Goal: Navigation & Orientation: Find specific page/section

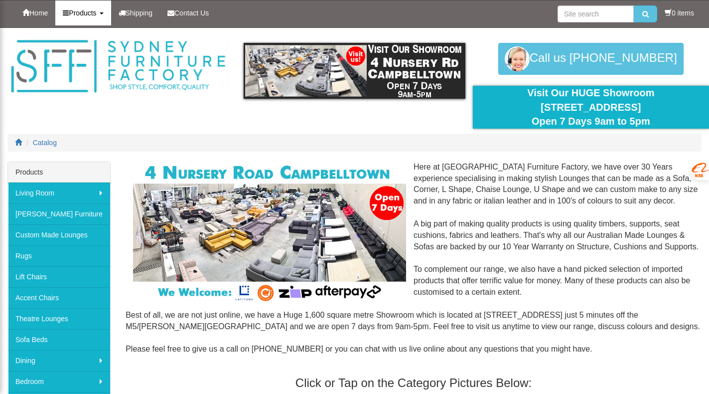
click at [104, 13] on b at bounding box center [102, 13] width 4 height 2
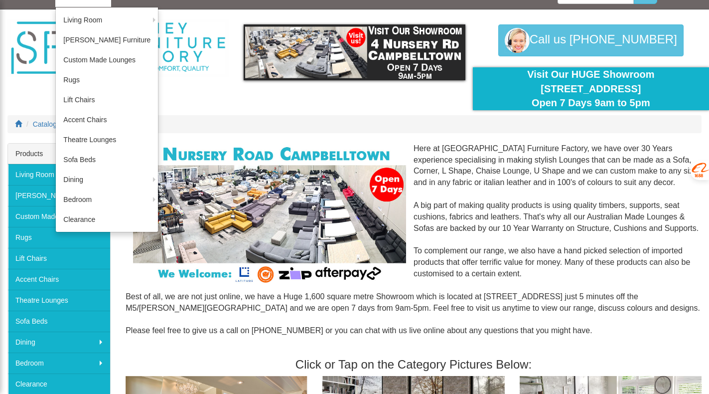
scroll to position [50, 0]
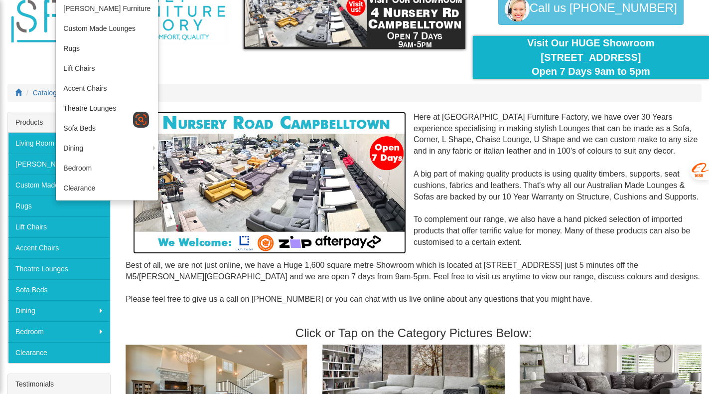
click at [289, 200] on img at bounding box center [269, 183] width 273 height 142
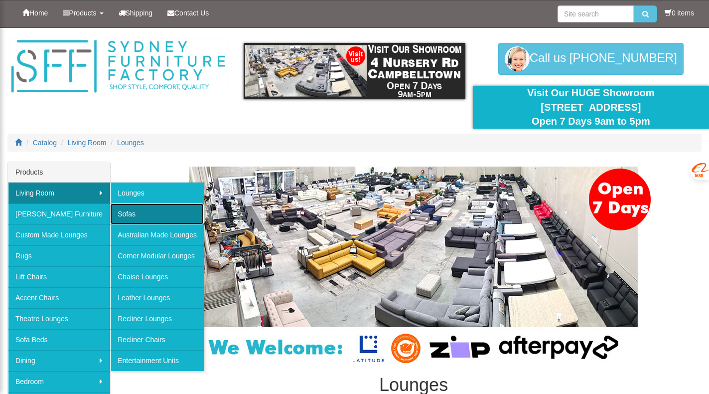
click at [138, 211] on link "Sofas" at bounding box center [157, 213] width 94 height 21
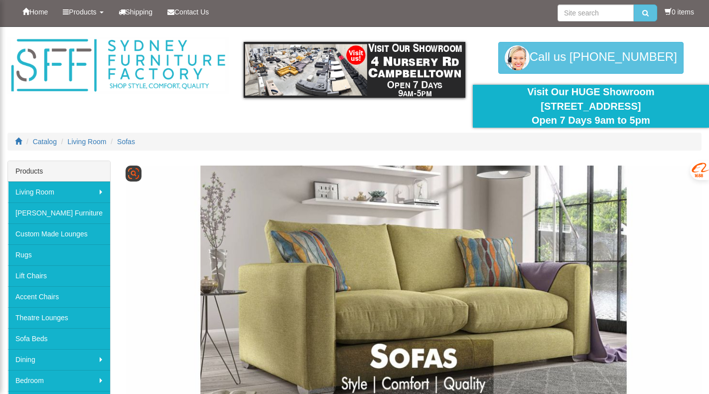
scroll to position [0, 0]
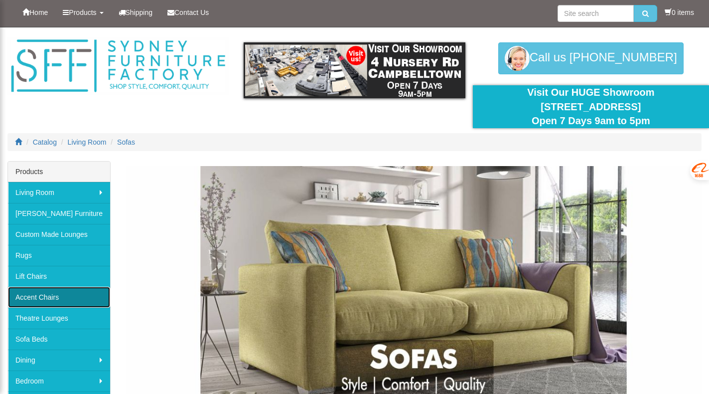
click at [49, 297] on link "Accent Chairs" at bounding box center [59, 297] width 102 height 21
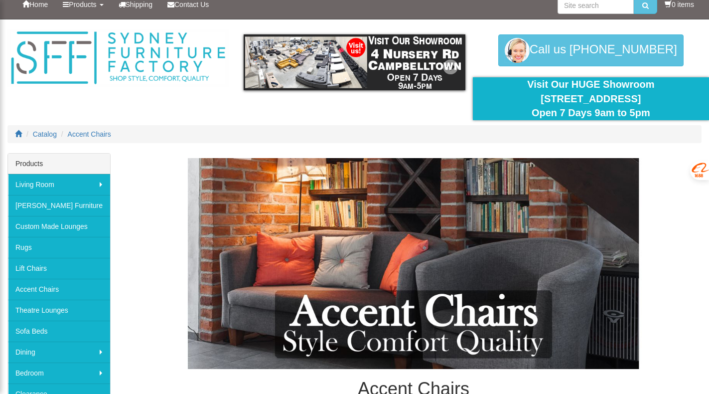
scroll to position [0, 0]
